Goal: Transaction & Acquisition: Obtain resource

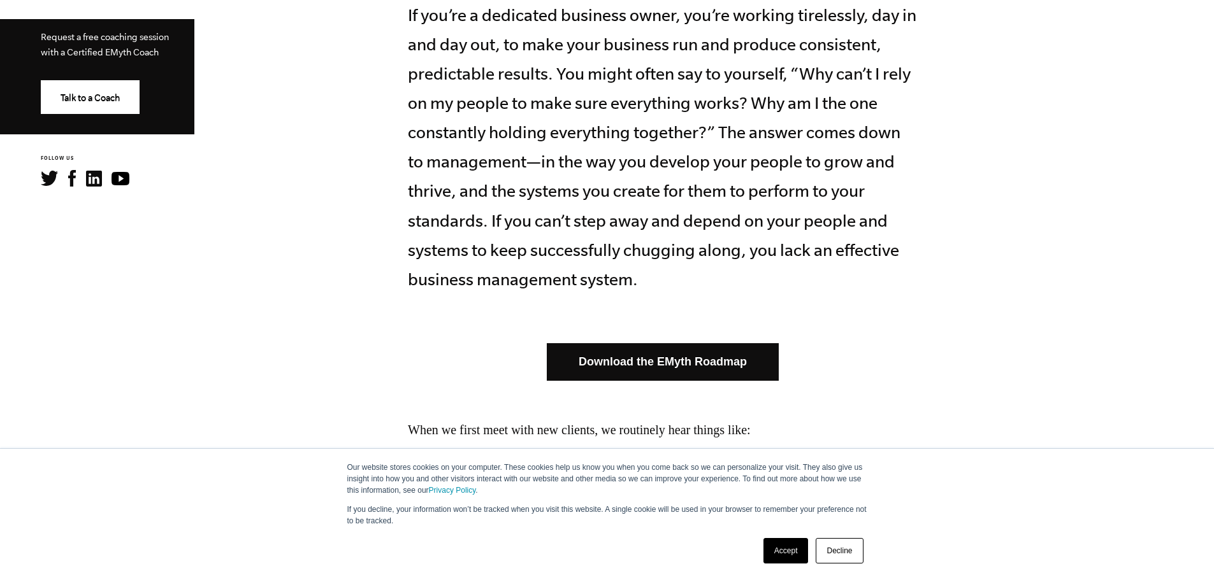
scroll to position [701, 0]
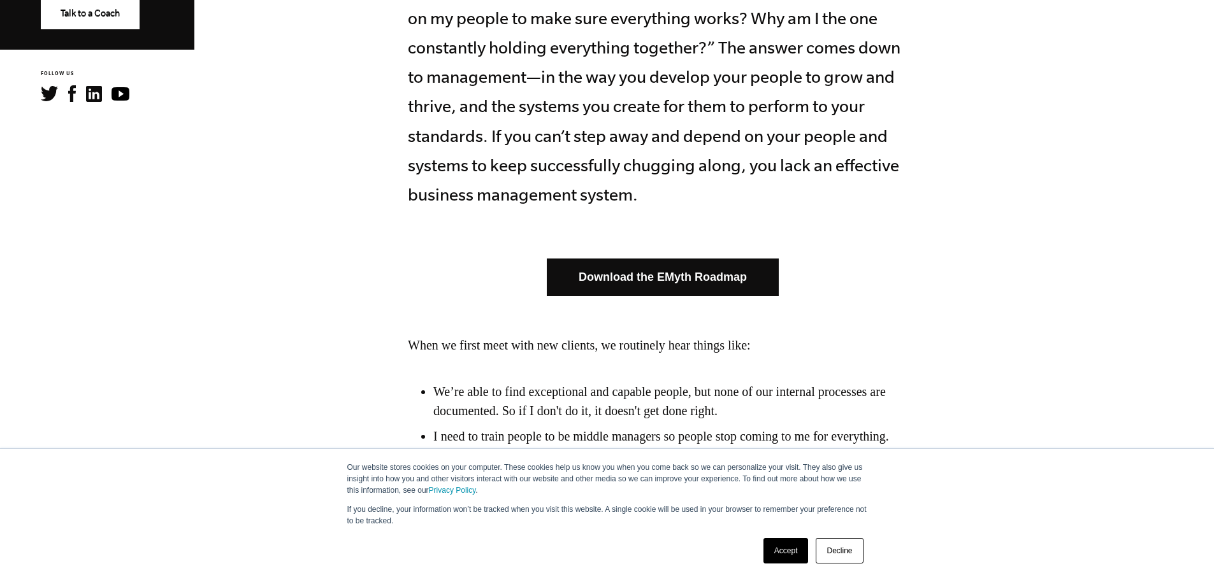
click at [698, 275] on link "Download the EMyth Roadmap" at bounding box center [663, 278] width 232 height 38
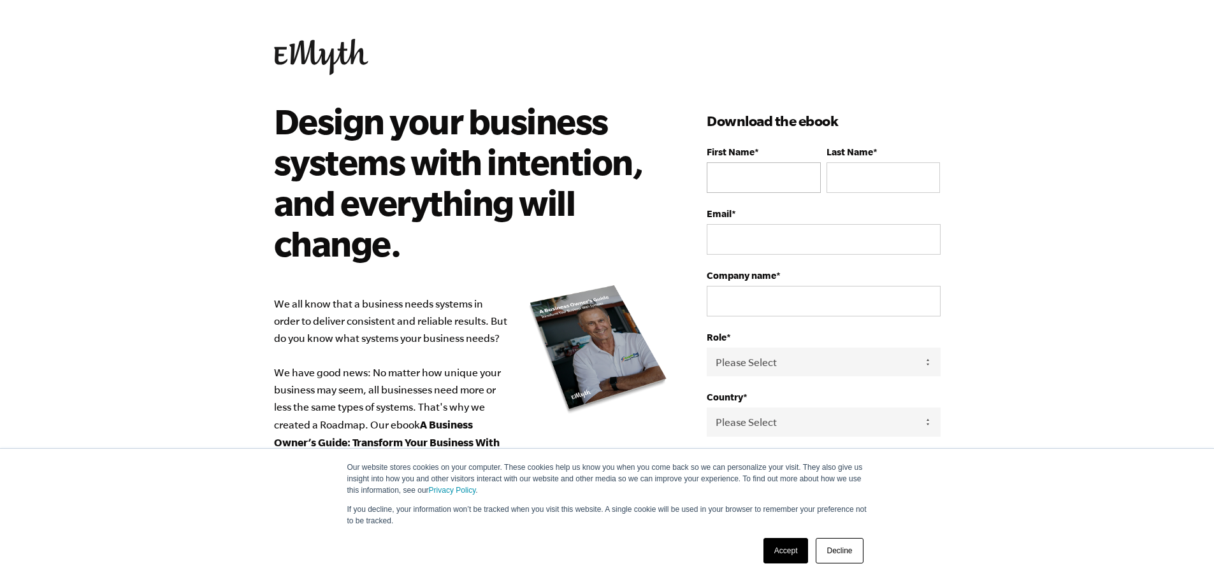
click at [755, 177] on input "First Name *" at bounding box center [763, 177] width 113 height 31
type input "Emily"
type input "Seiter"
type input "emily@platformm.com.au"
type input "Platform Marketing + Comms"
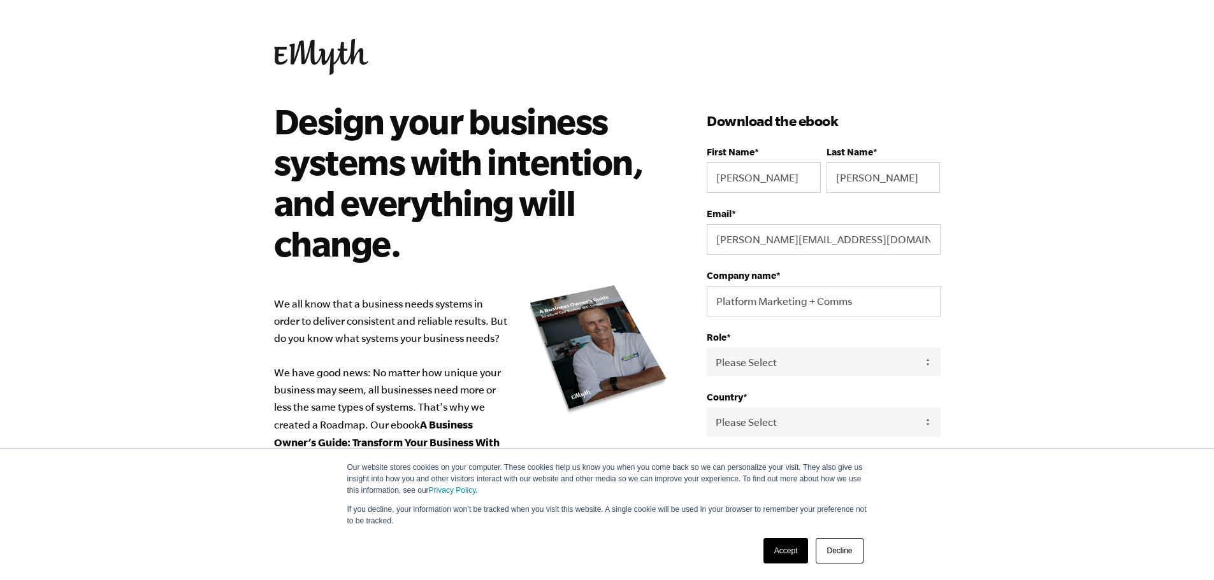
select select "Australia"
type input "+61413029749"
click at [816, 364] on select "Please Select Owner Partner / Co-Owner Executive Employee / Other" at bounding box center [823, 362] width 233 height 29
select select "Owner"
click at [707, 348] on select "Please Select Owner Partner / Co-Owner Executive Employee / Other" at bounding box center [823, 362] width 233 height 29
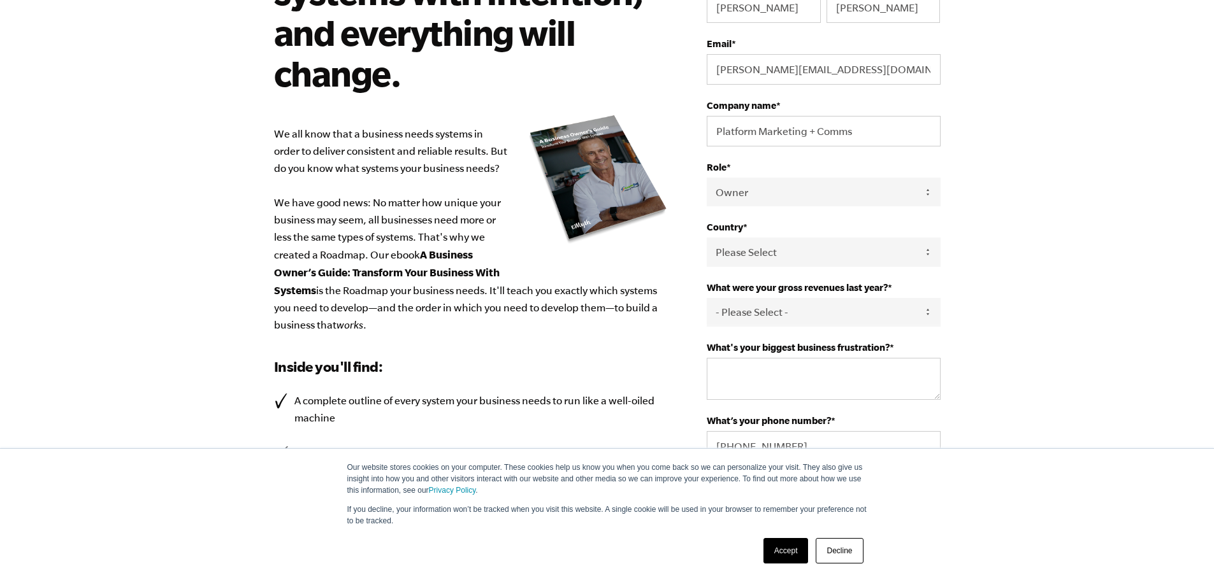
scroll to position [191, 0]
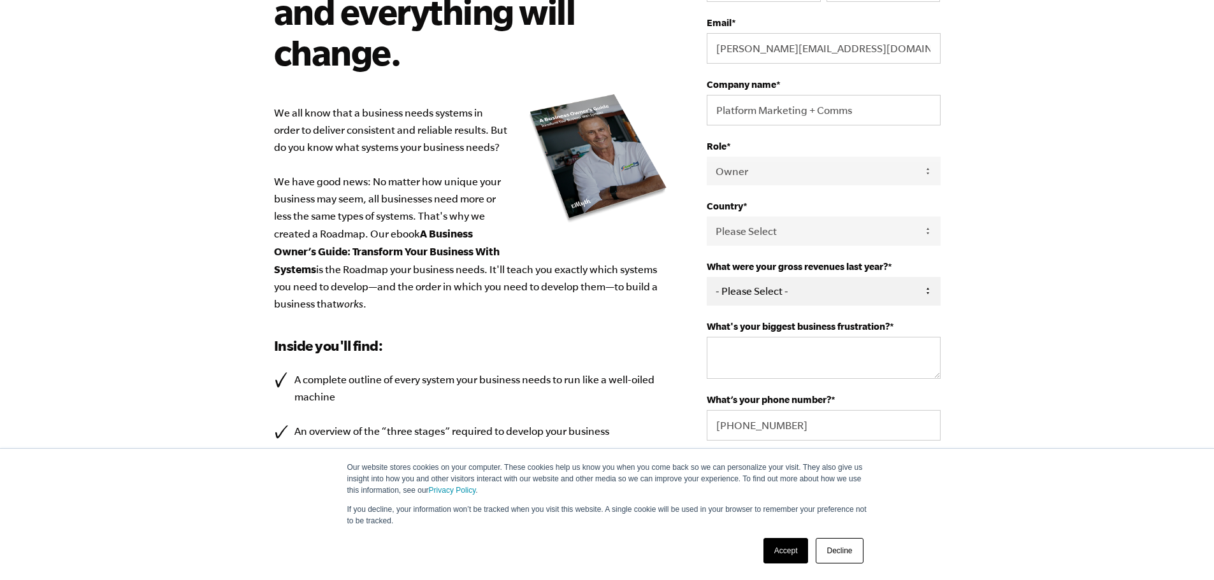
click at [770, 292] on select "- Please Select - 0-75K 76-150K 151-275K 276-500K 501-750K 751-1M 1-2.5M 2.5-5M…" at bounding box center [823, 291] width 233 height 29
select select "751-1M"
click at [707, 277] on select "- Please Select - 0-75K 76-150K 151-275K 276-500K 501-750K 751-1M 1-2.5M 2.5-5M…" at bounding box center [823, 291] width 233 height 29
click at [763, 353] on textarea "What's your biggest business frustration? *" at bounding box center [823, 358] width 233 height 42
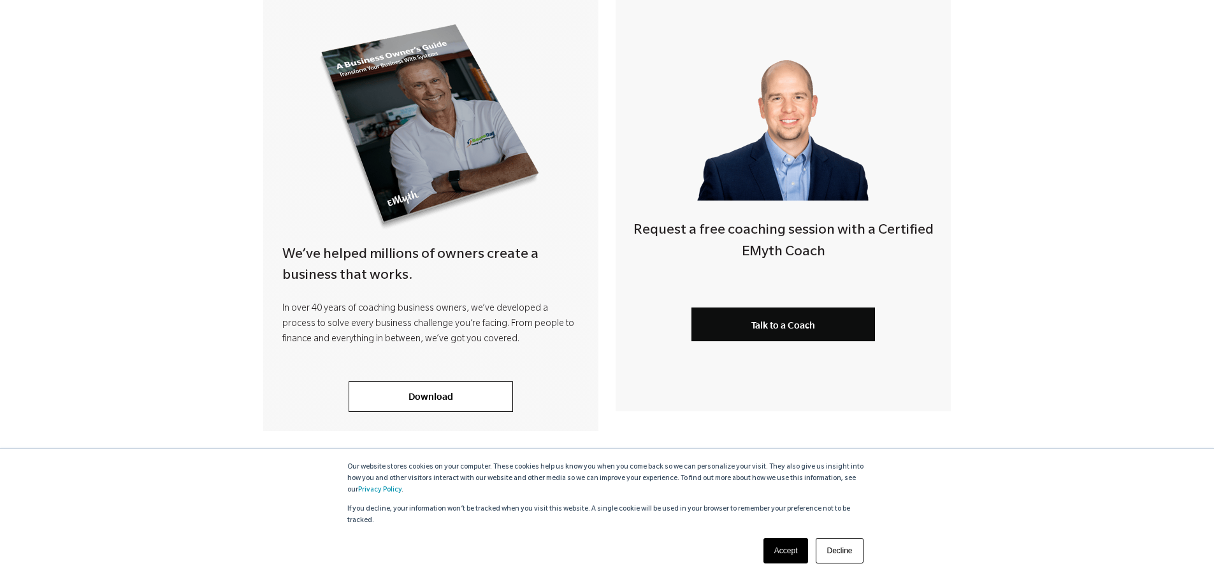
scroll to position [319, 0]
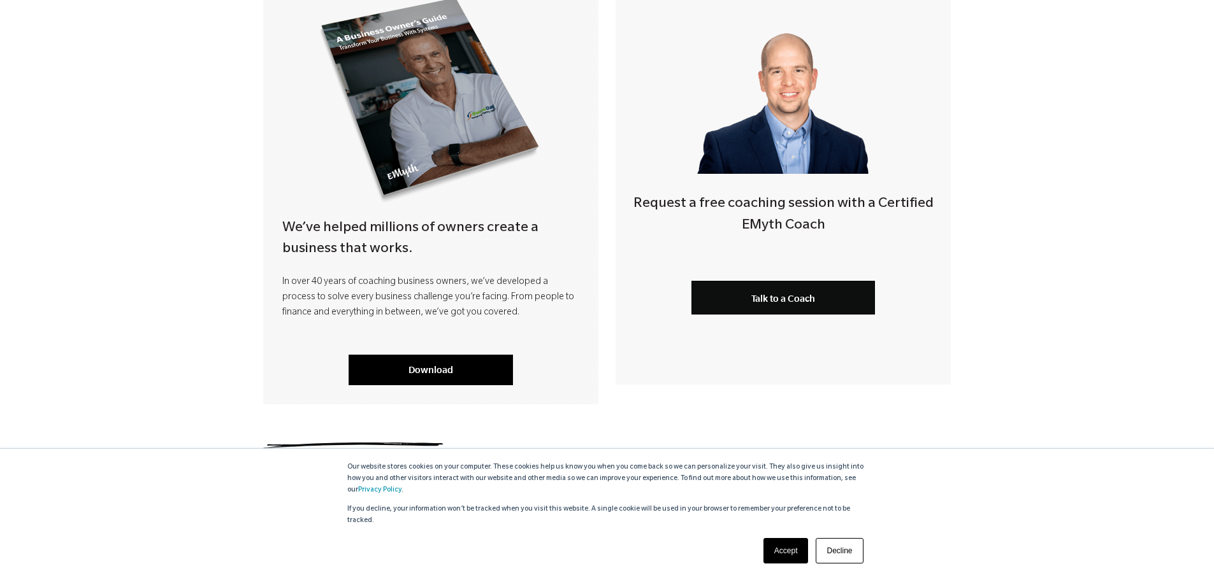
click at [429, 365] on link "Download" at bounding box center [431, 370] width 164 height 31
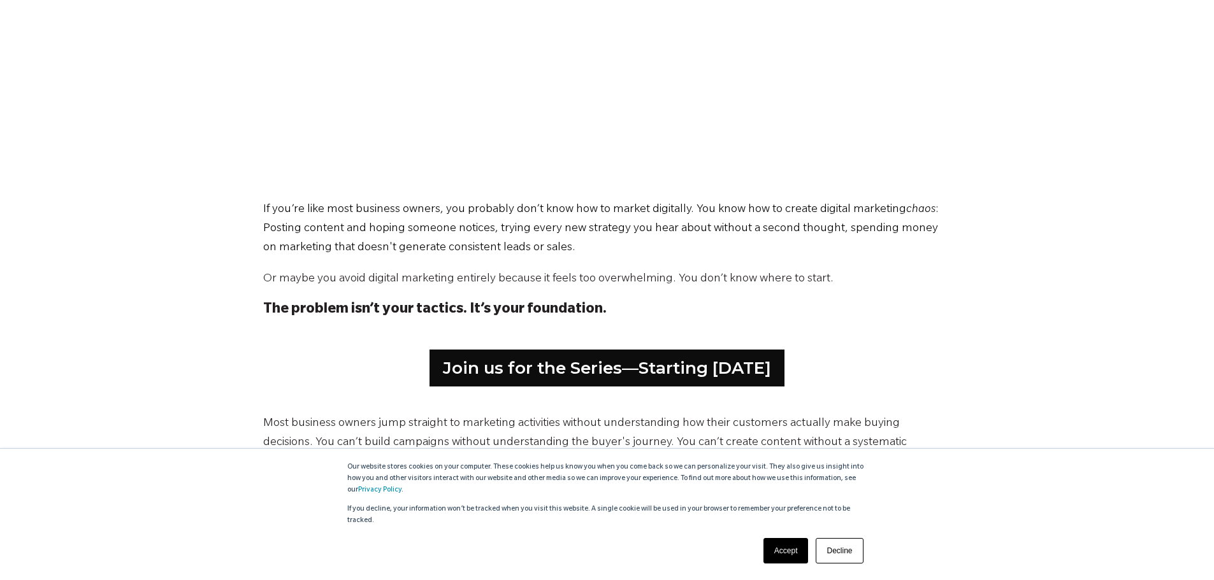
scroll to position [510, 0]
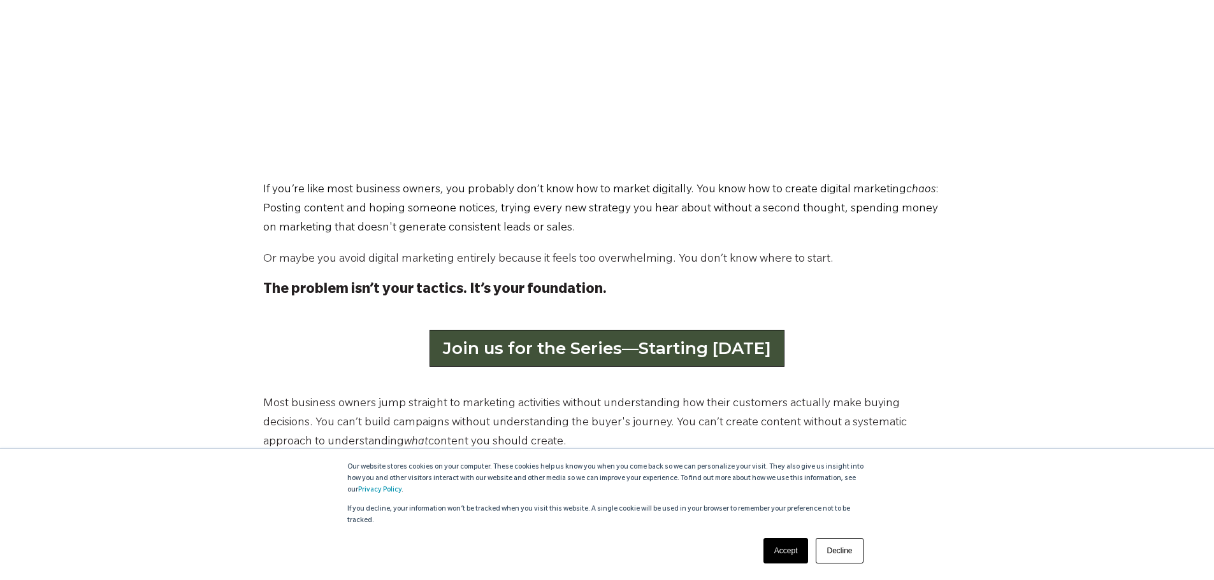
click at [572, 348] on link "Join us for the Series—Starting [DATE]" at bounding box center [606, 348] width 355 height 37
